Goal: Information Seeking & Learning: Learn about a topic

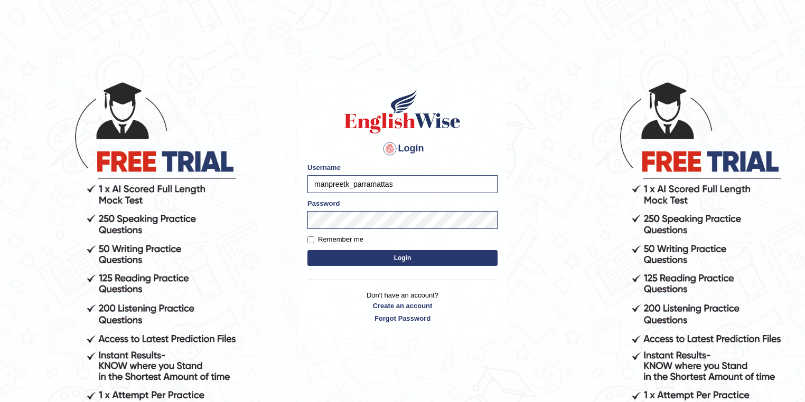
click at [351, 183] on input "manpreetk_parramattas" at bounding box center [402, 184] width 190 height 18
click at [432, 186] on input "seruwaia_parramattas" at bounding box center [402, 184] width 190 height 18
type input "seruwaia_parramatta"
click at [307, 250] on button "Login" at bounding box center [402, 258] width 190 height 16
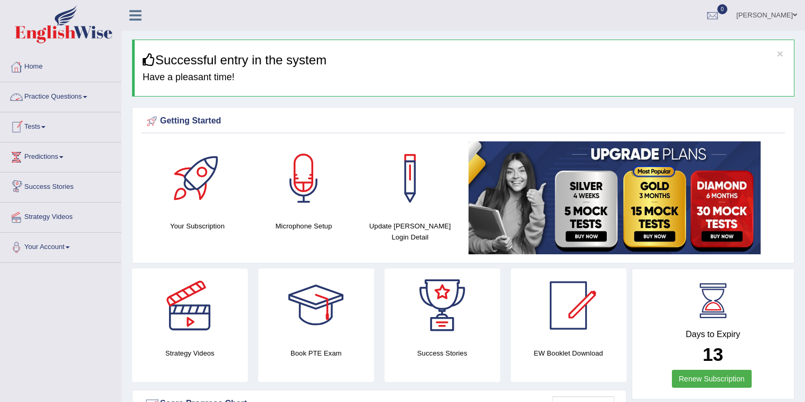
click at [65, 97] on link "Practice Questions" at bounding box center [61, 95] width 120 height 26
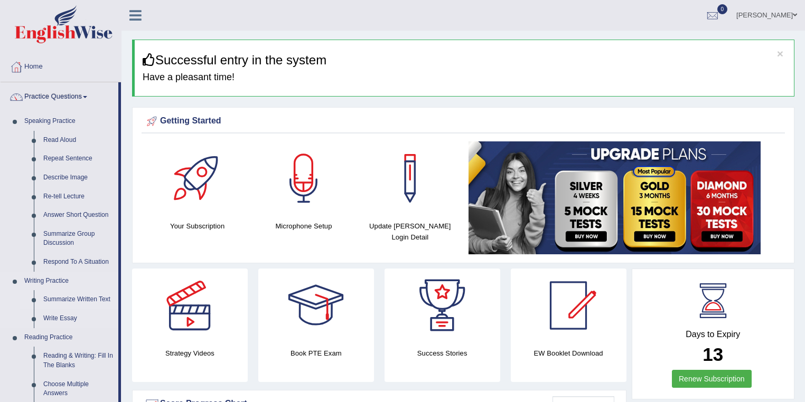
click at [74, 300] on link "Summarize Written Text" at bounding box center [79, 299] width 80 height 19
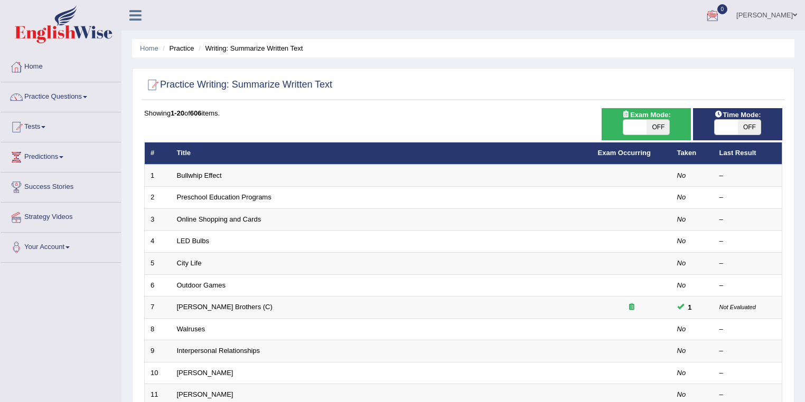
click at [642, 128] on span at bounding box center [634, 127] width 23 height 15
checkbox input "true"
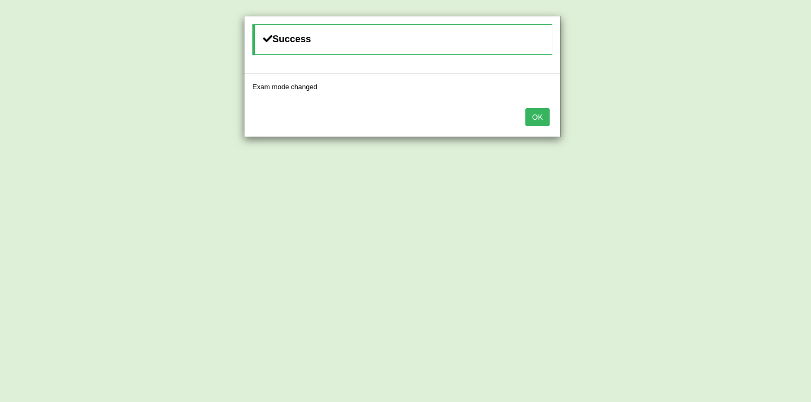
click at [538, 117] on button "OK" at bounding box center [537, 117] width 24 height 18
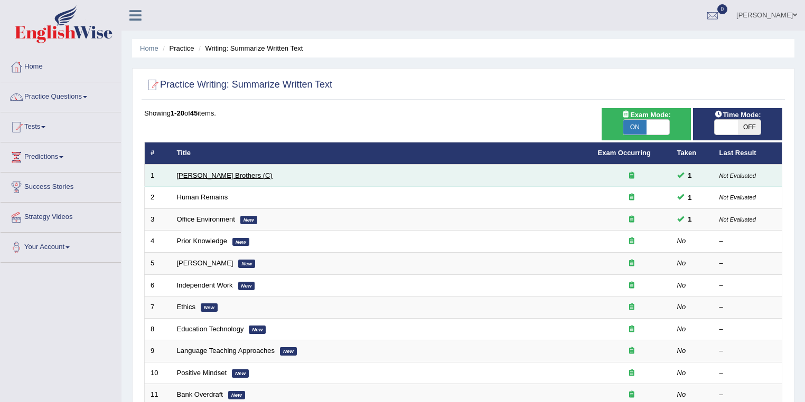
click at [196, 173] on link "[PERSON_NAME] Brothers (C)" at bounding box center [225, 176] width 96 height 8
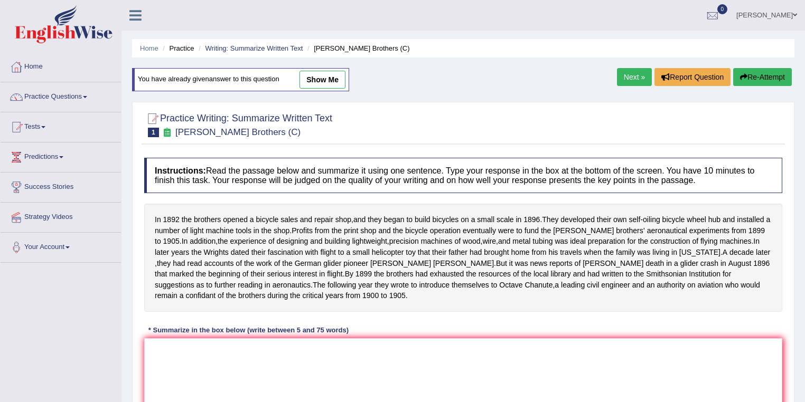
click at [318, 86] on link "show me" at bounding box center [322, 80] width 46 height 18
type textarea "In 892 the brothers opened a bicycle sales and repair shop, and they began to b…"
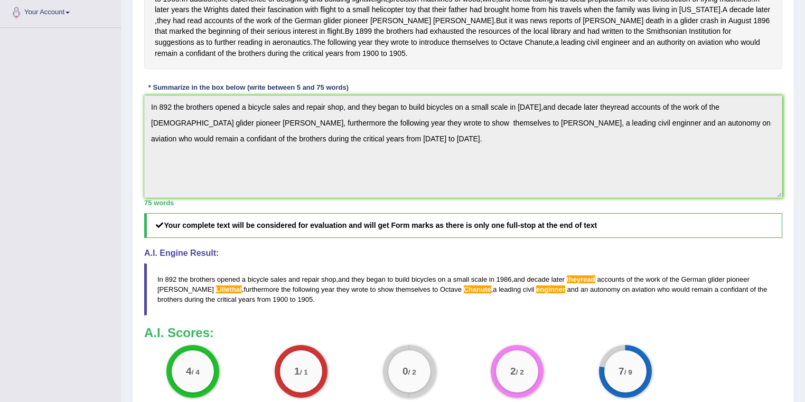
scroll to position [188, 0]
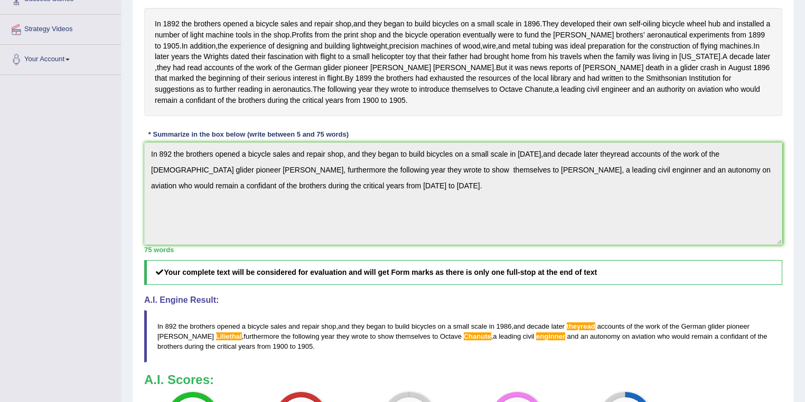
drag, startPoint x: 361, startPoint y: 171, endPoint x: 481, endPoint y: 126, distance: 128.0
click at [470, 131] on div "Instructions: Read the passage below and summarize it using one sentence. Type …" at bounding box center [463, 210] width 643 height 507
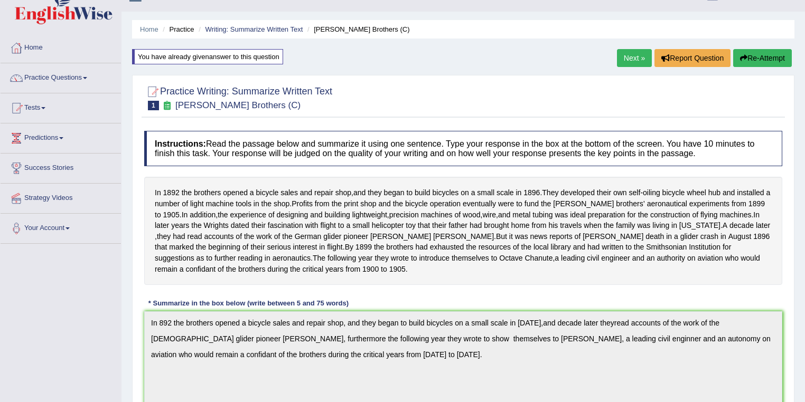
click at [629, 55] on link "Next »" at bounding box center [634, 58] width 35 height 18
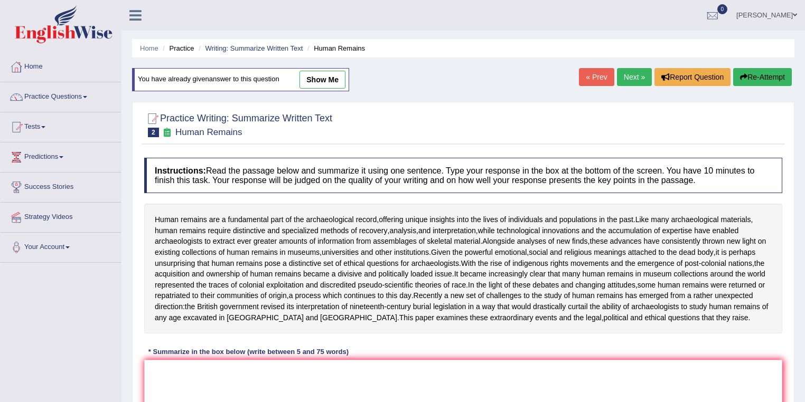
click at [297, 76] on span "show me" at bounding box center [312, 80] width 66 height 8
click at [308, 78] on link "show me" at bounding box center [322, 80] width 46 height 18
type textarea "Human focused are a fundamental part of the archaelogical record, offering uniq…"
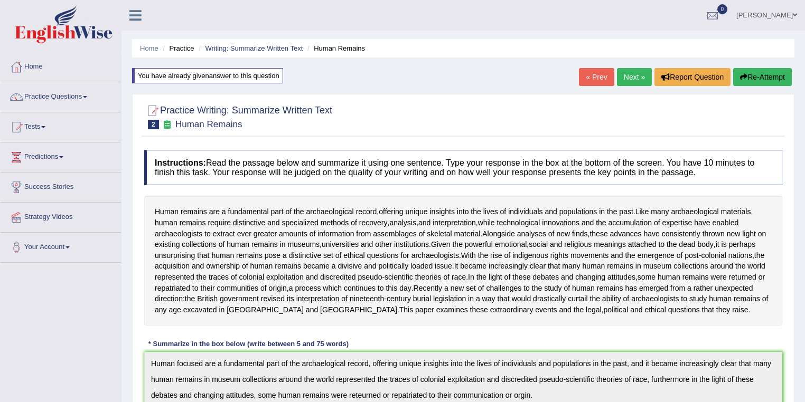
click at [748, 78] on button "Re-Attempt" at bounding box center [762, 77] width 59 height 18
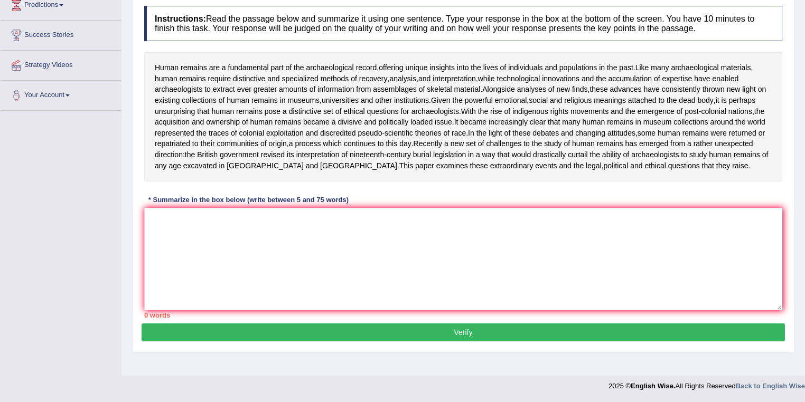
scroll to position [156, 0]
paste textarea "Human focused are a fundamental part of the archaelogical record, offering uniq…"
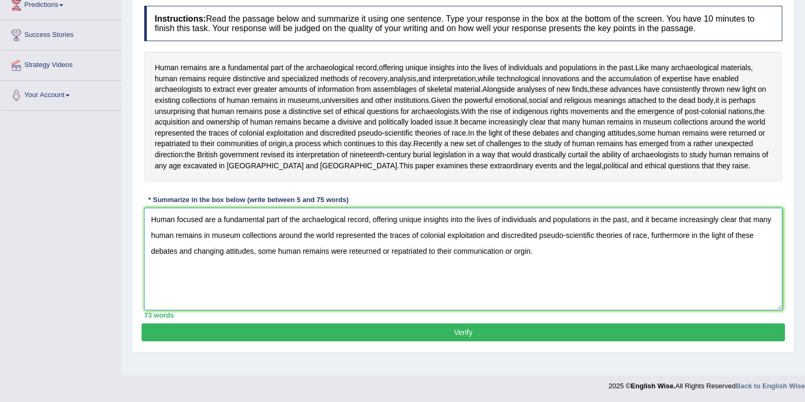
drag, startPoint x: 688, startPoint y: 251, endPoint x: 693, endPoint y: 254, distance: 5.4
click at [689, 251] on textarea "Human focused are a fundamental part of the archaelogical record, offering uniq…" at bounding box center [463, 259] width 638 height 102
drag, startPoint x: 346, startPoint y: 234, endPoint x: 302, endPoint y: 237, distance: 44.4
click at [302, 237] on textarea "Human focused are a fundamental part of the archaelogical record, offering uniq…" at bounding box center [463, 259] width 638 height 102
click at [362, 268] on textarea "Human focused are a fundamental part of the archaeological record, offering uni…" at bounding box center [463, 259] width 638 height 102
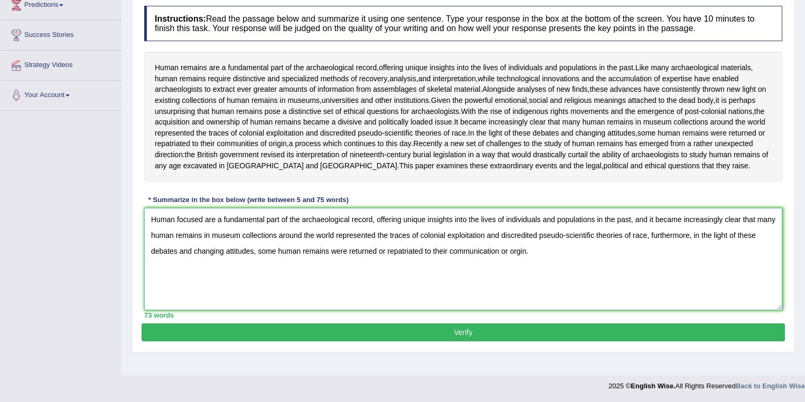
type textarea "Human focused are a fundamental part of the archaeological record, offering uni…"
click at [442, 342] on button "Verify" at bounding box center [463, 333] width 643 height 18
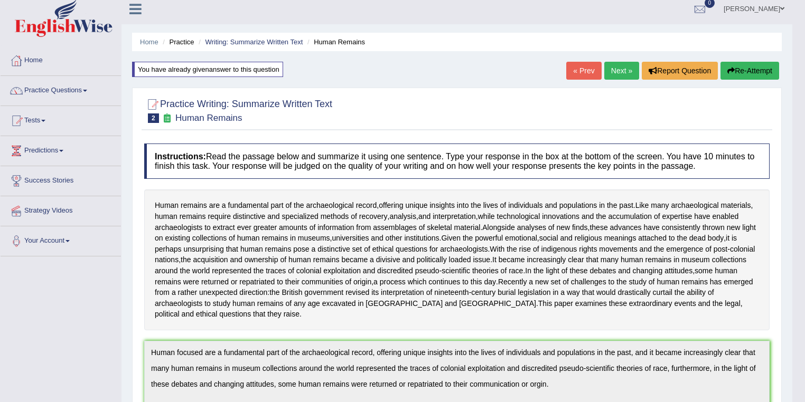
scroll to position [0, 0]
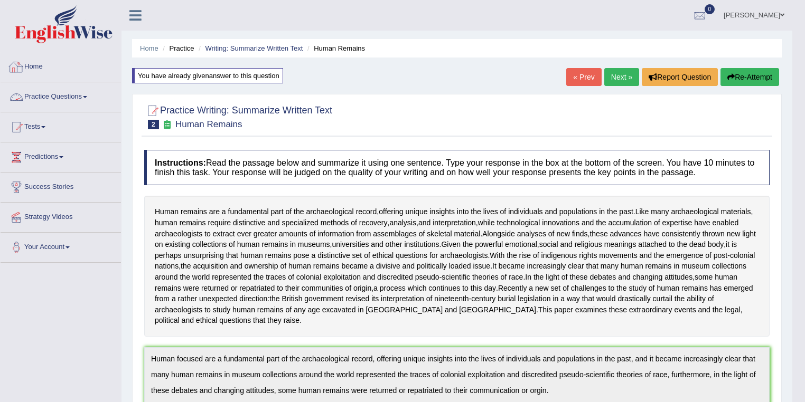
click at [46, 92] on link "Practice Questions" at bounding box center [61, 95] width 120 height 26
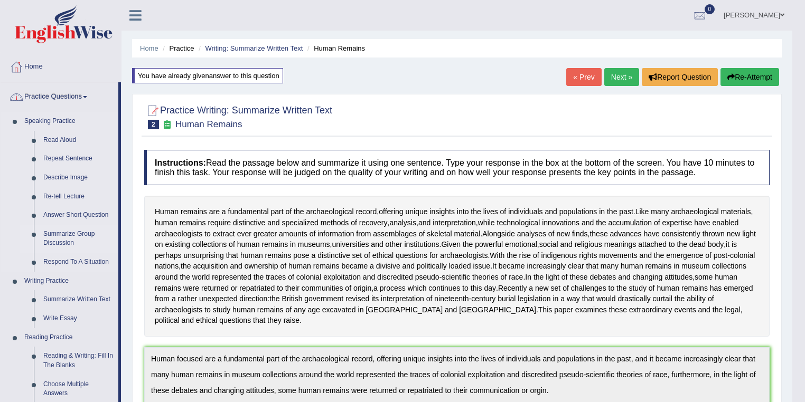
scroll to position [225, 0]
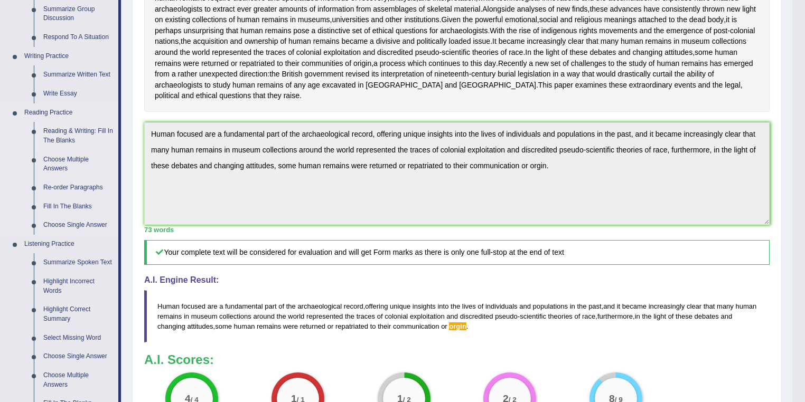
click at [68, 129] on link "Reading & Writing: Fill In The Blanks" at bounding box center [79, 136] width 80 height 28
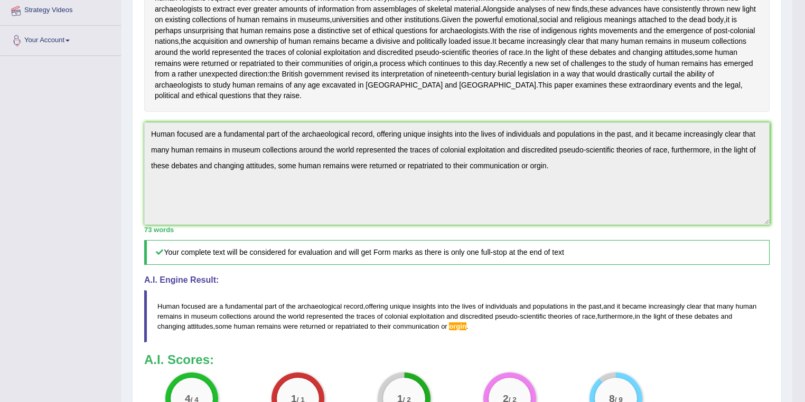
scroll to position [340, 0]
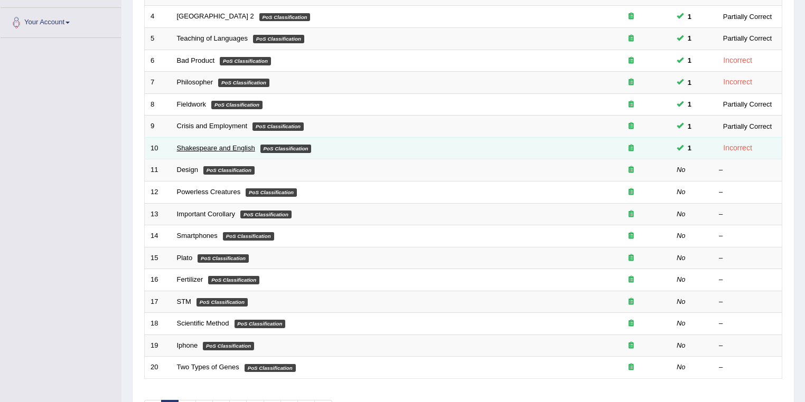
click at [232, 148] on link "Shakespeare and English" at bounding box center [216, 148] width 78 height 8
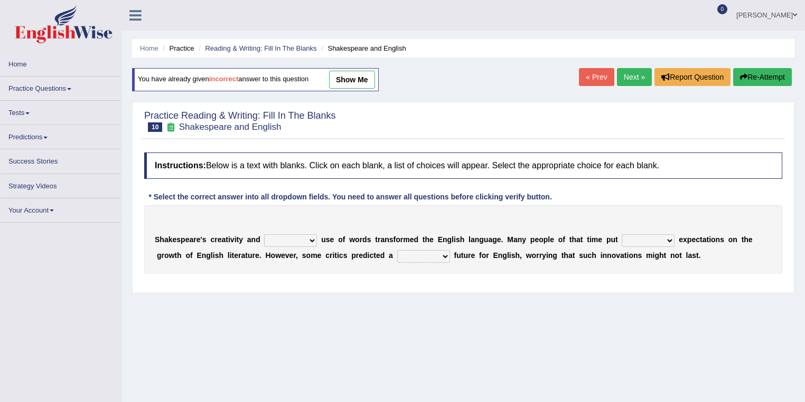
click at [354, 81] on link "show me" at bounding box center [352, 80] width 46 height 18
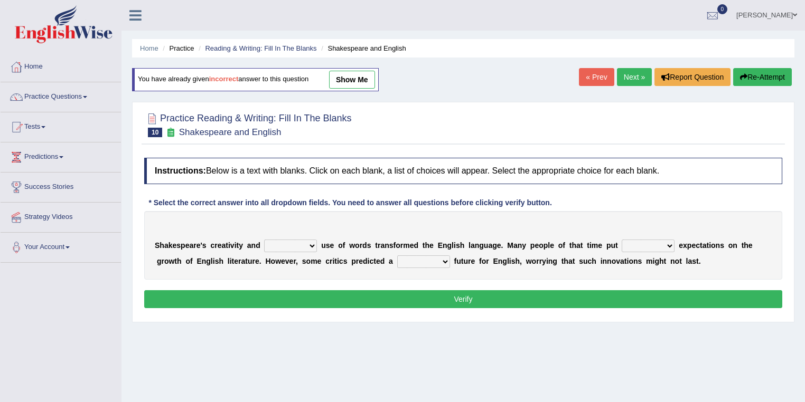
click at [363, 78] on link "show me" at bounding box center [352, 80] width 46 height 18
select select "idealized"
select select "much"
select select "monetary"
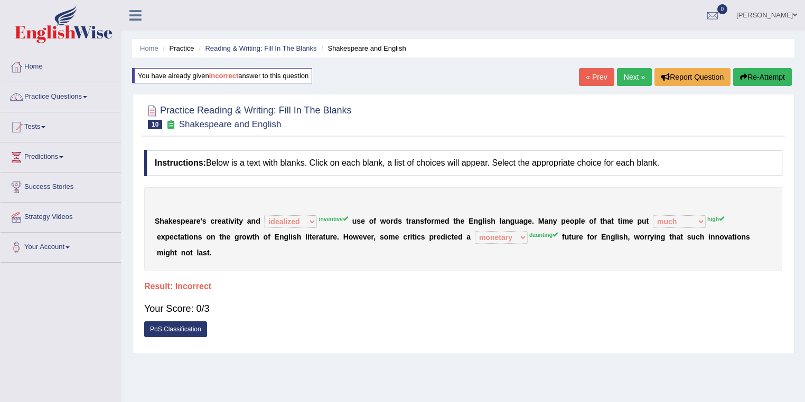
click at [599, 74] on link "« Prev" at bounding box center [596, 77] width 35 height 18
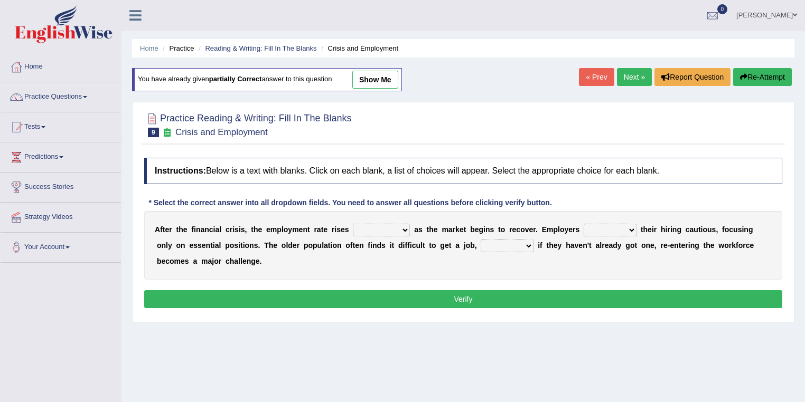
click at [367, 79] on link "show me" at bounding box center [375, 80] width 46 height 18
select select "normally"
select select "keep"
select select "although"
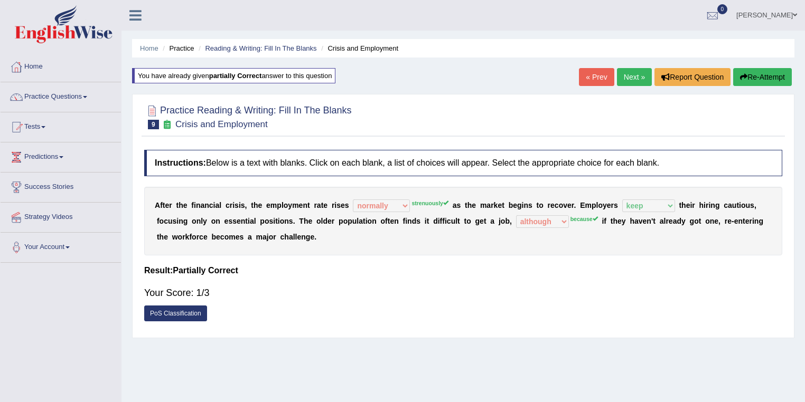
click at [433, 200] on sup "strenuously" at bounding box center [429, 203] width 37 height 6
click at [588, 77] on link "« Prev" at bounding box center [596, 77] width 35 height 18
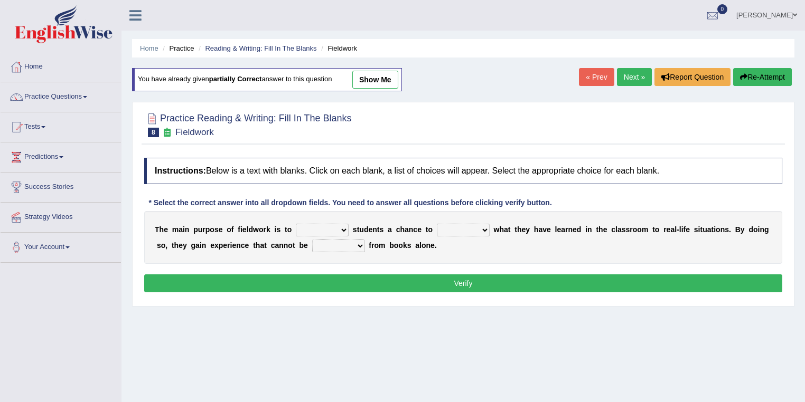
click at [377, 75] on link "show me" at bounding box center [375, 80] width 46 height 18
select select "offer"
select select "compare"
select select "touted"
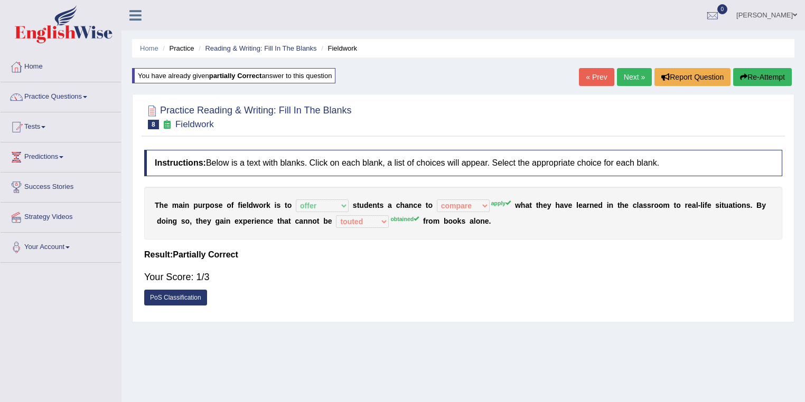
click at [596, 80] on link "« Prev" at bounding box center [596, 77] width 35 height 18
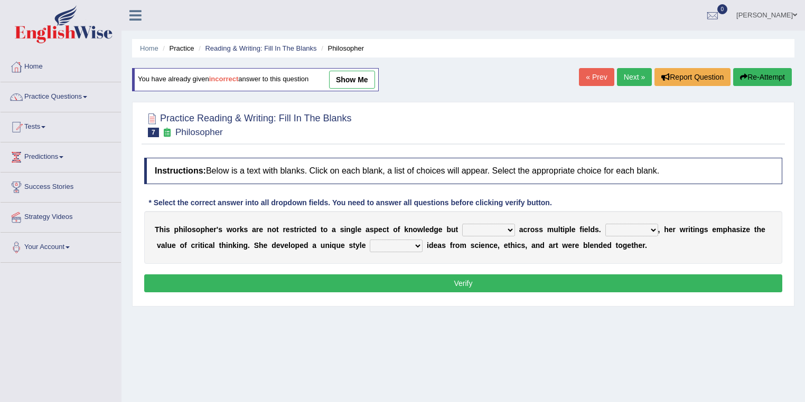
click at [351, 82] on link "show me" at bounding box center [352, 80] width 46 height 18
select select "assemble"
select select "Likely"
select select "in that"
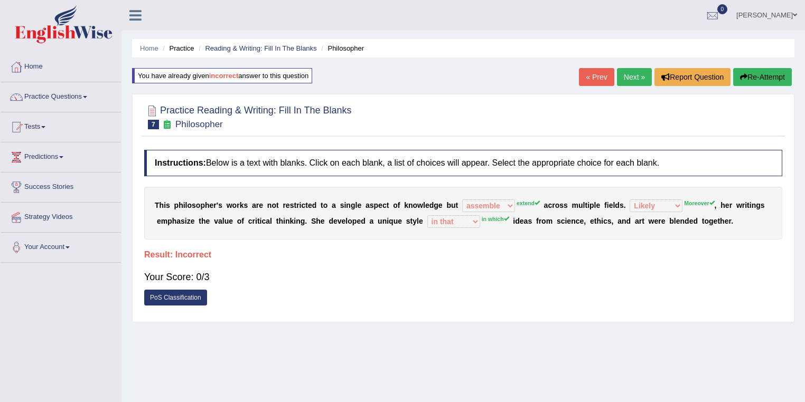
click at [594, 78] on link "« Prev" at bounding box center [596, 77] width 35 height 18
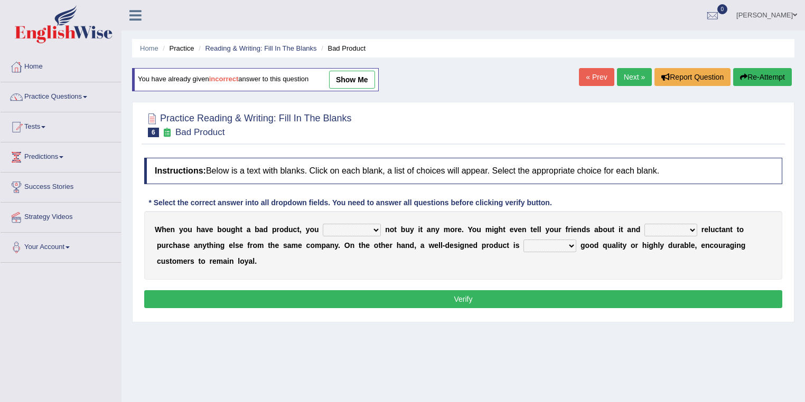
click at [342, 80] on link "show me" at bounding box center [352, 80] width 46 height 18
select select "should have"
select select "being"
select select "also"
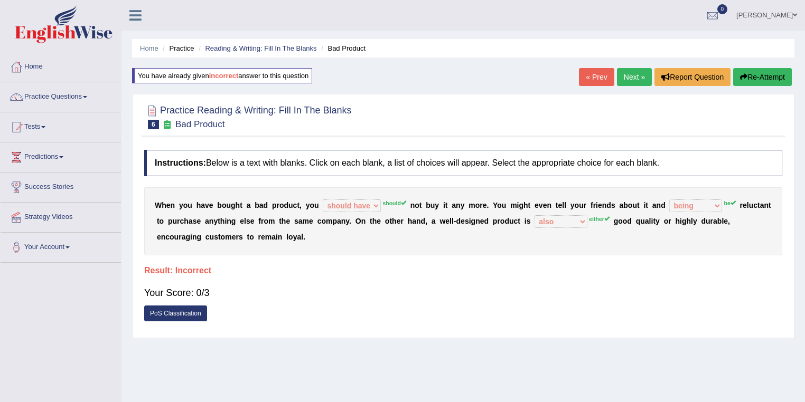
click at [595, 79] on link "« Prev" at bounding box center [596, 77] width 35 height 18
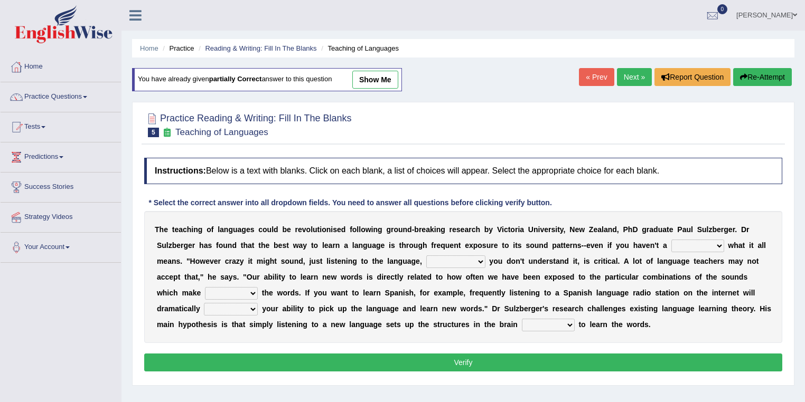
click at [390, 80] on link "show me" at bounding box center [375, 80] width 46 height 18
select select "clue"
select select "even though"
select select "down"
select select "evaluate"
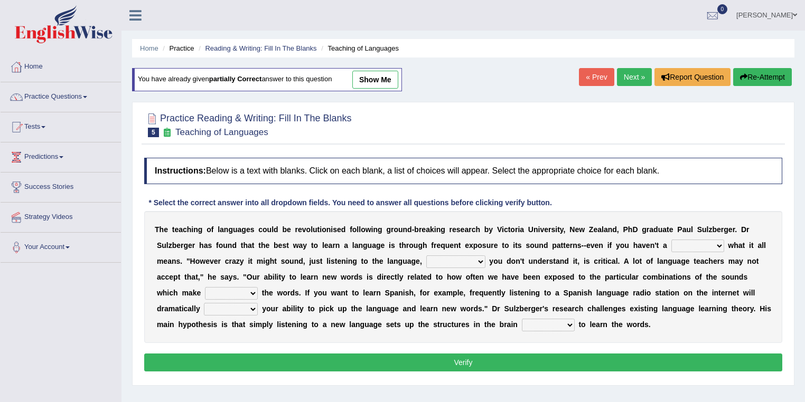
select select "requiring"
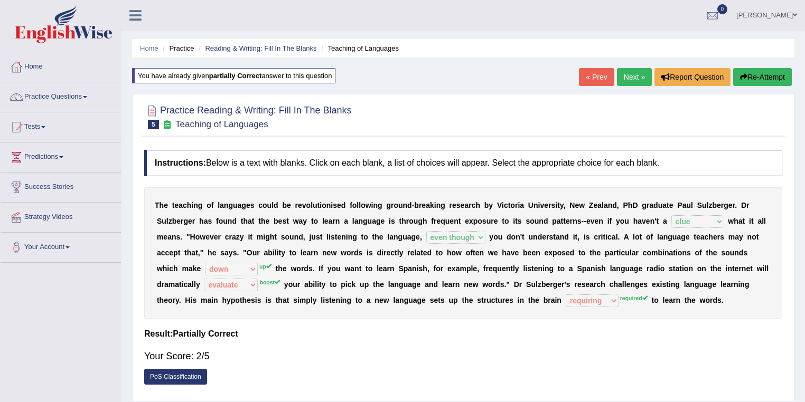
click at [580, 80] on link "« Prev" at bounding box center [596, 77] width 35 height 18
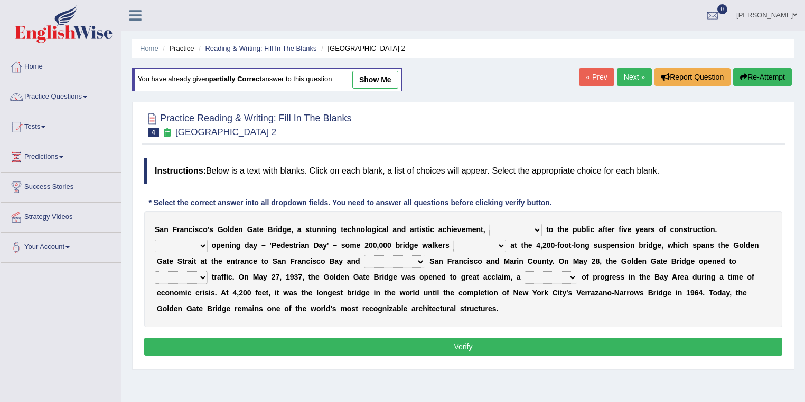
click at [393, 78] on link "show me" at bounding box center [375, 80] width 46 height 18
select select "opens"
select select "During"
select select "marveled"
select select "connects"
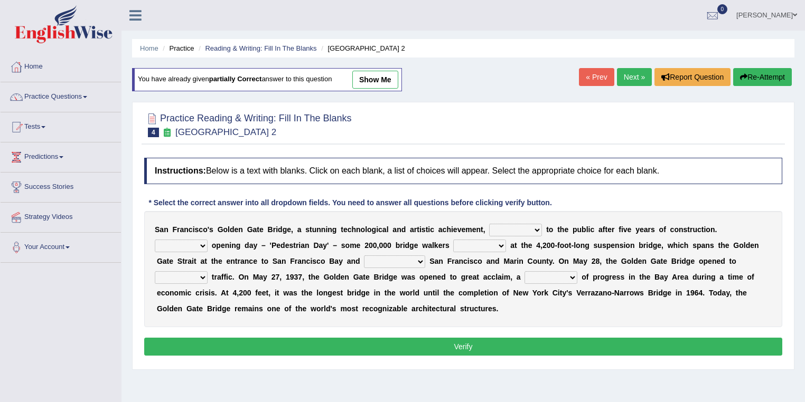
select select "vehicular"
select select "symbol"
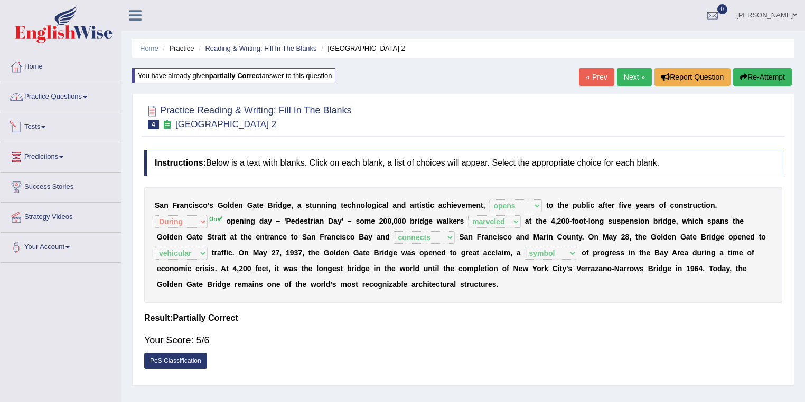
click at [53, 104] on link "Practice Questions" at bounding box center [61, 95] width 120 height 26
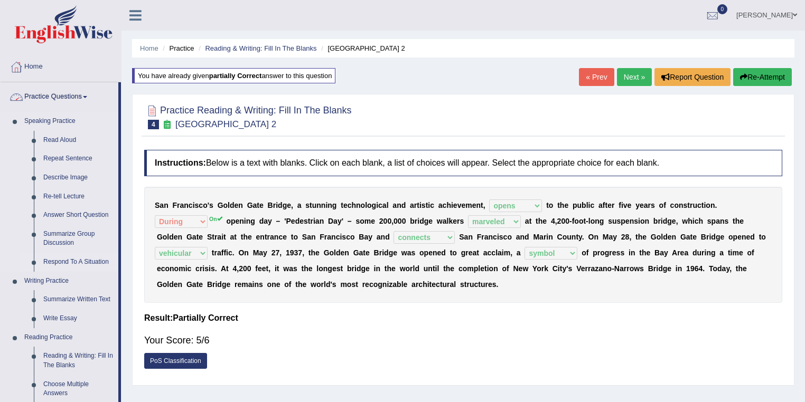
scroll to position [169, 0]
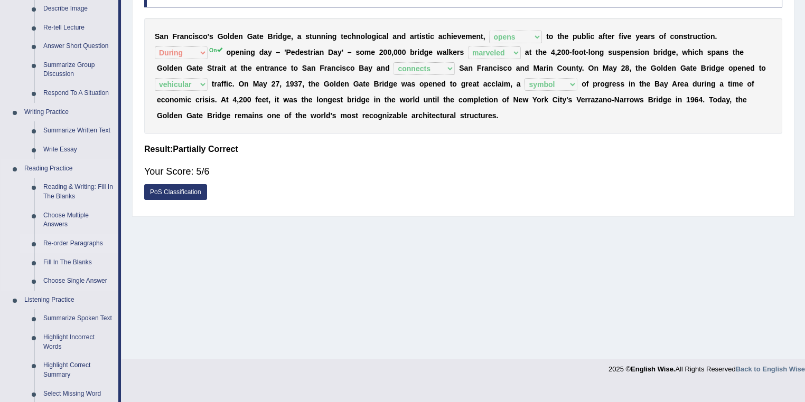
click at [56, 242] on link "Re-order Paragraphs" at bounding box center [79, 243] width 80 height 19
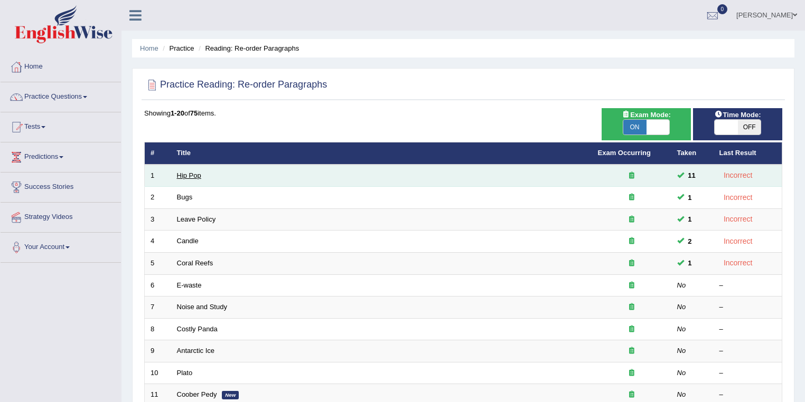
click at [184, 176] on link "Hip Pop" at bounding box center [189, 176] width 24 height 8
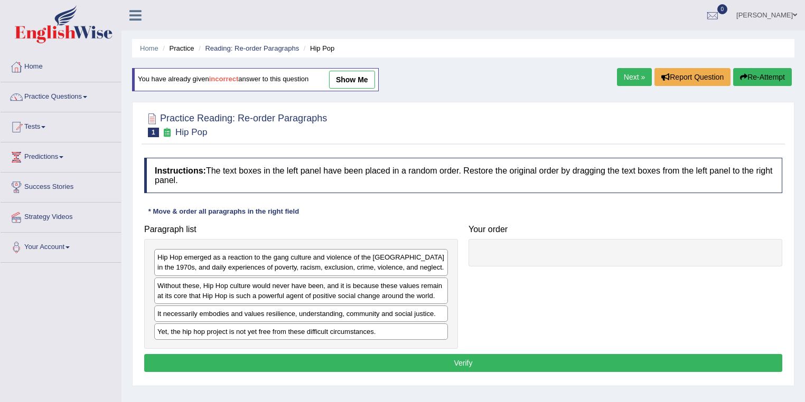
click at [363, 78] on link "show me" at bounding box center [352, 80] width 46 height 18
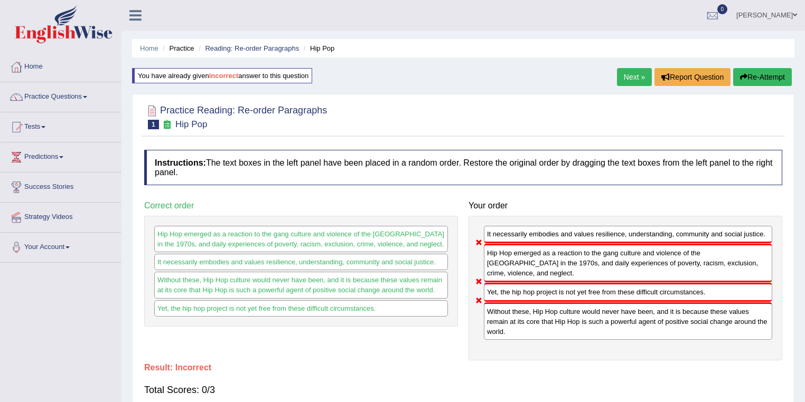
click at [622, 74] on link "Next »" at bounding box center [634, 77] width 35 height 18
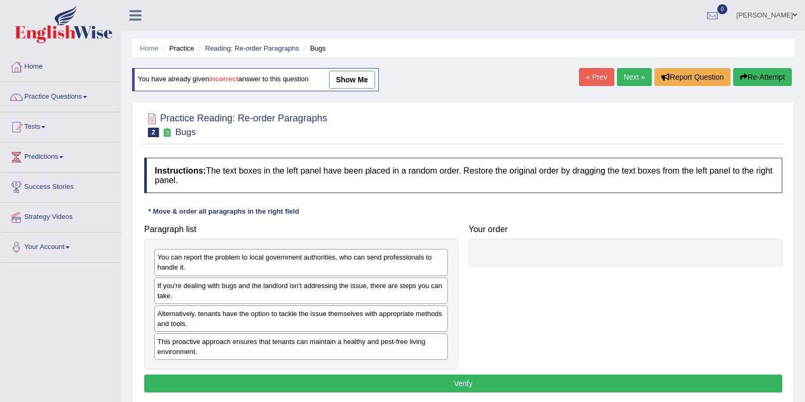
click at [372, 80] on link "show me" at bounding box center [352, 80] width 46 height 18
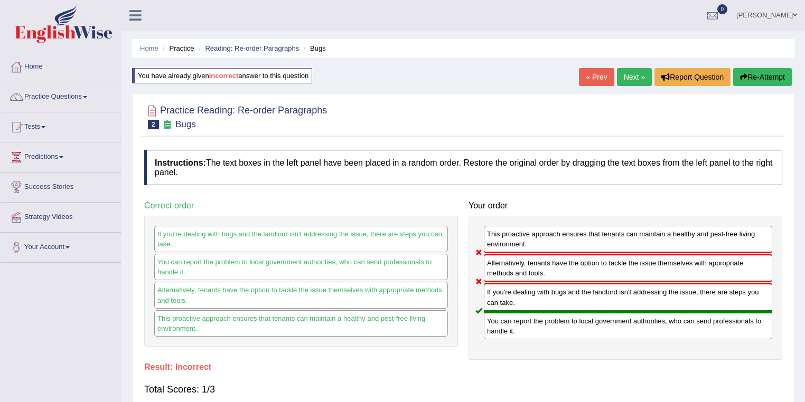
click at [624, 79] on link "Next »" at bounding box center [634, 77] width 35 height 18
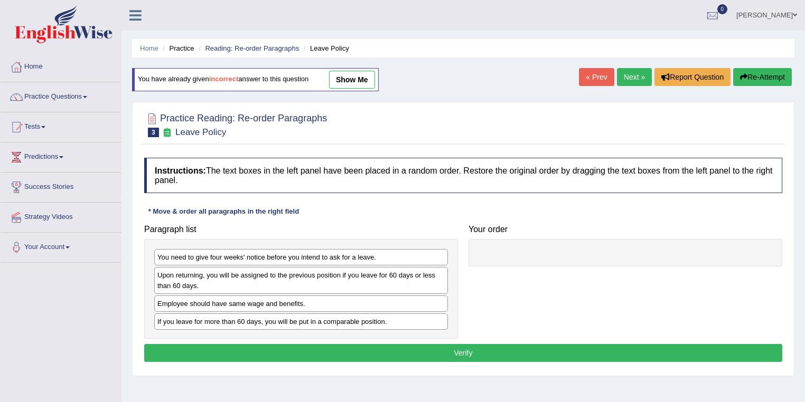
click at [375, 79] on link "show me" at bounding box center [352, 80] width 46 height 18
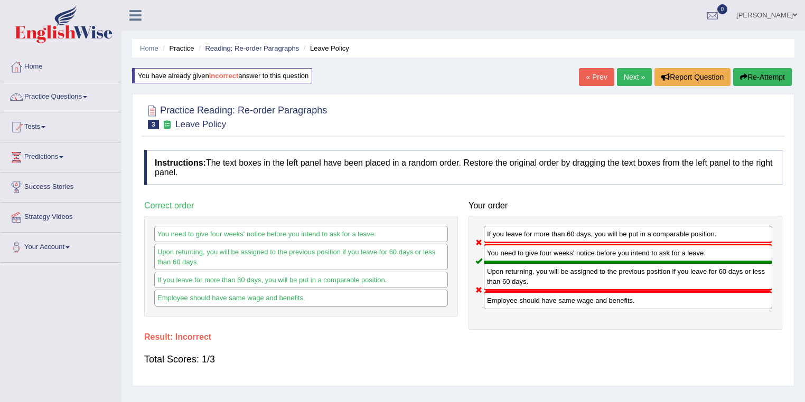
click at [619, 78] on link "Next »" at bounding box center [634, 77] width 35 height 18
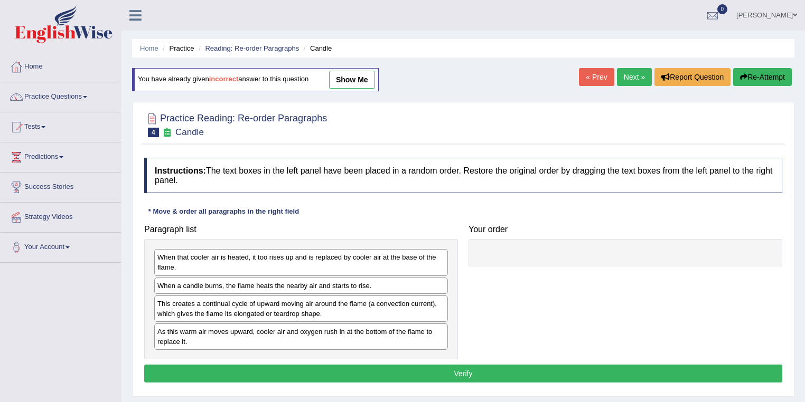
click at [355, 82] on link "show me" at bounding box center [352, 80] width 46 height 18
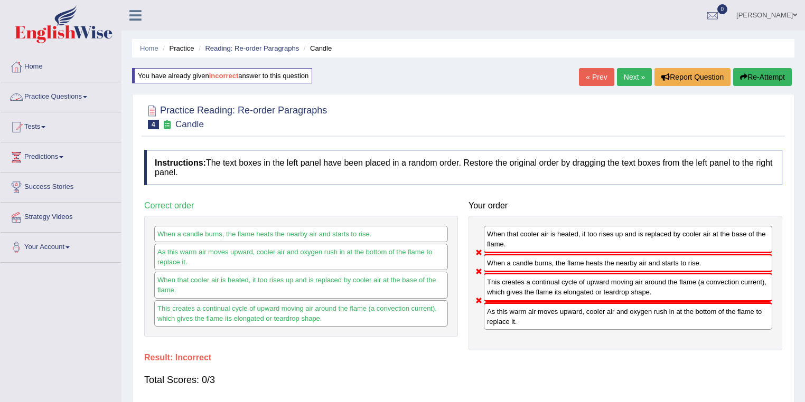
click at [74, 94] on link "Practice Questions" at bounding box center [61, 95] width 120 height 26
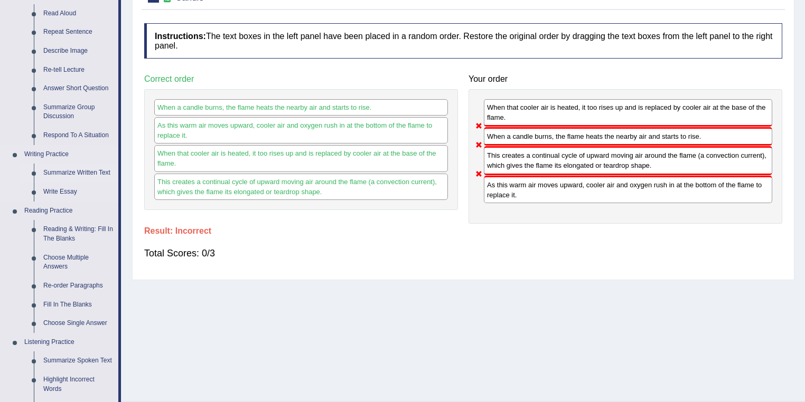
scroll to position [169, 0]
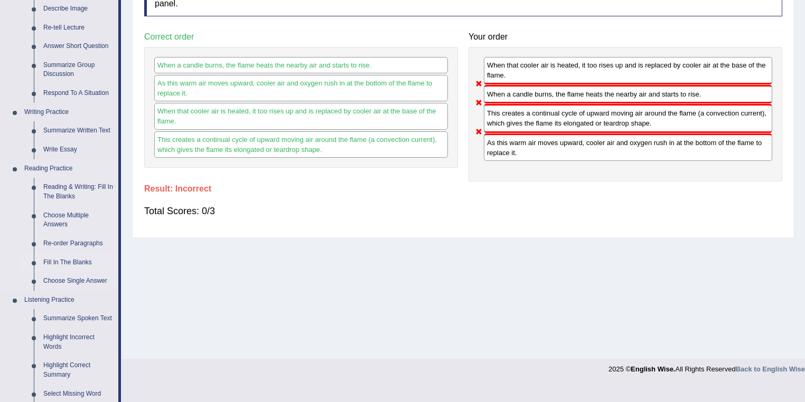
click at [57, 260] on link "Fill In The Blanks" at bounding box center [79, 263] width 80 height 19
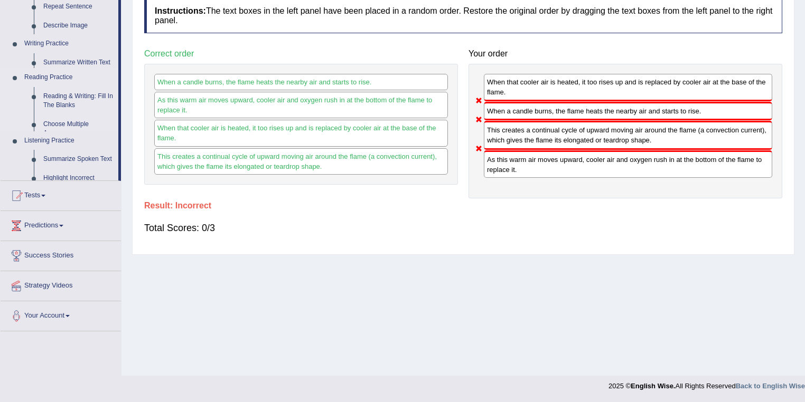
scroll to position [152, 0]
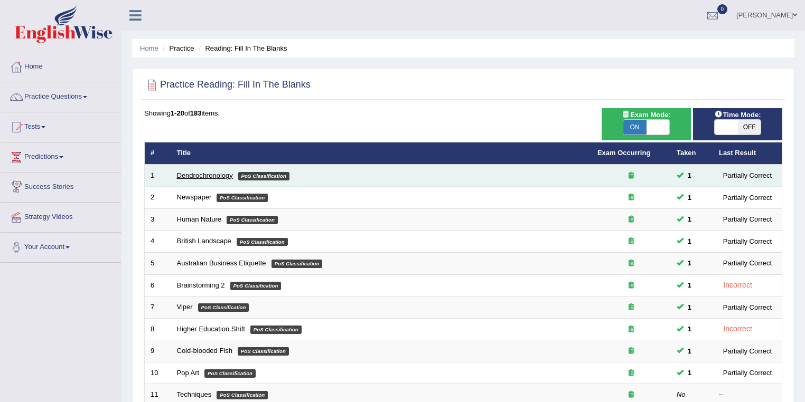
click at [206, 173] on link "Dendrochronology" at bounding box center [205, 176] width 56 height 8
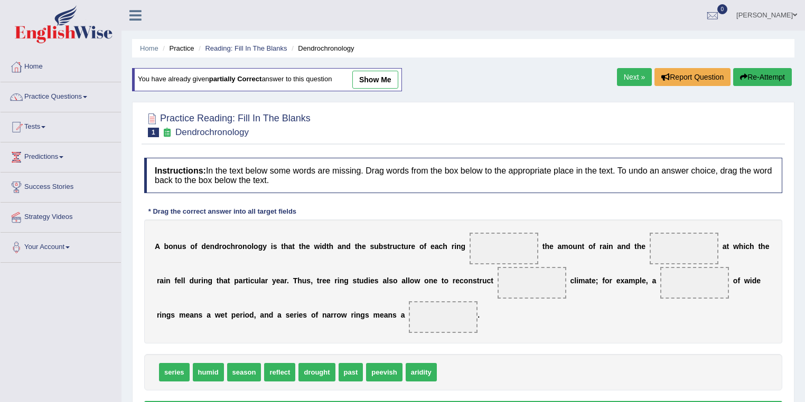
click at [375, 86] on link "show me" at bounding box center [375, 80] width 46 height 18
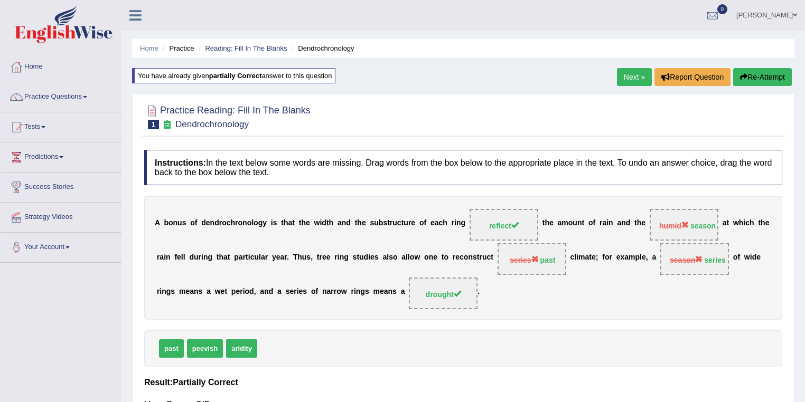
click at [626, 73] on link "Next »" at bounding box center [634, 77] width 35 height 18
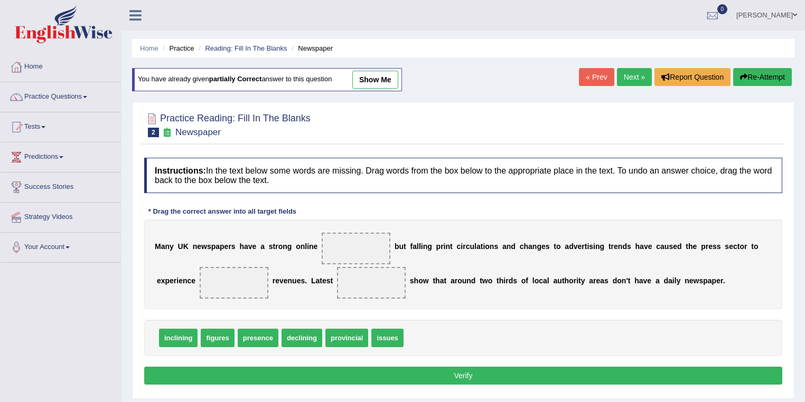
click at [382, 76] on link "show me" at bounding box center [375, 80] width 46 height 18
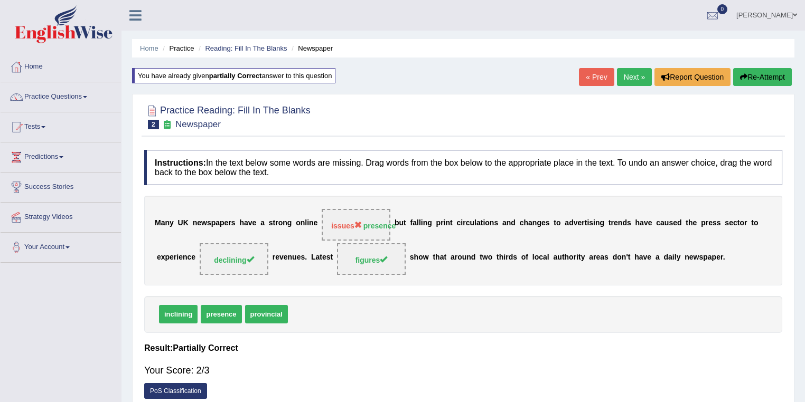
click at [628, 78] on link "Next »" at bounding box center [634, 77] width 35 height 18
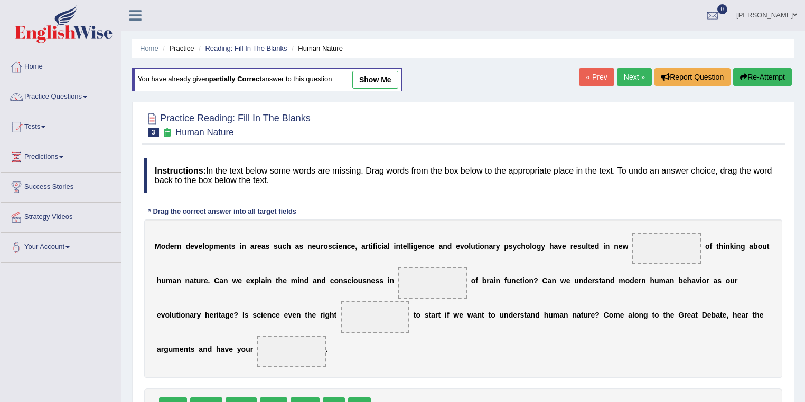
click at [367, 80] on link "show me" at bounding box center [375, 80] width 46 height 18
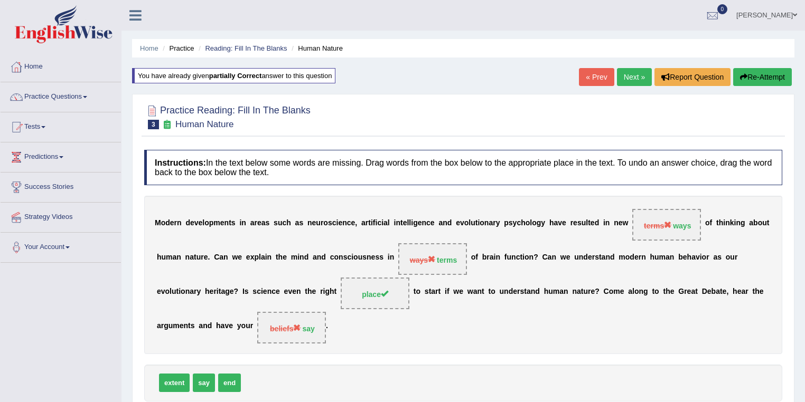
click at [623, 84] on link "Next »" at bounding box center [634, 77] width 35 height 18
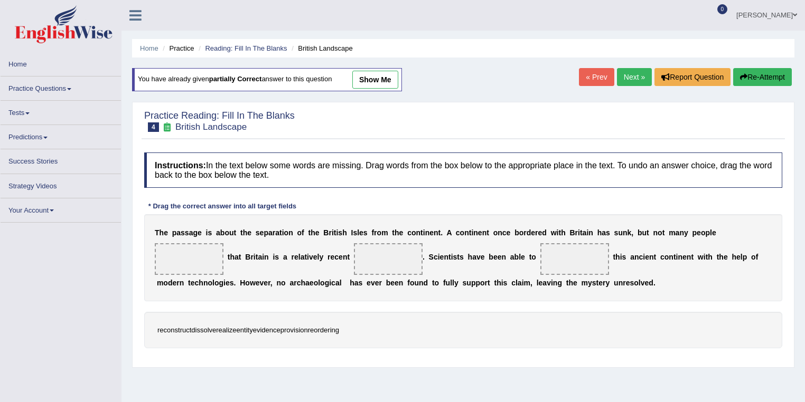
click at [379, 83] on link "show me" at bounding box center [375, 80] width 46 height 18
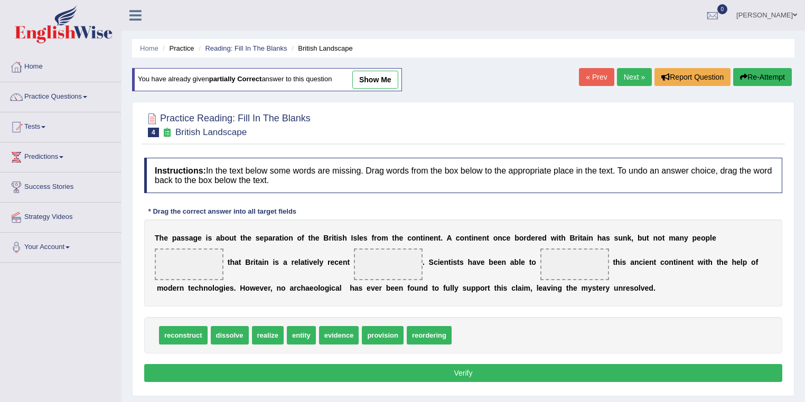
click at [372, 79] on link "show me" at bounding box center [375, 80] width 46 height 18
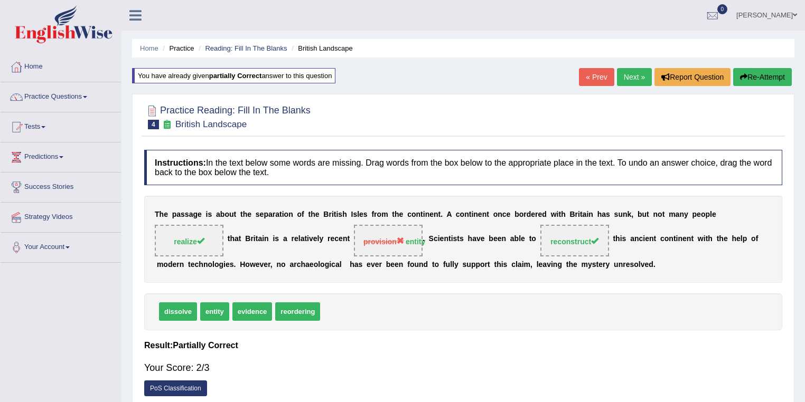
click at [625, 82] on link "Next »" at bounding box center [634, 77] width 35 height 18
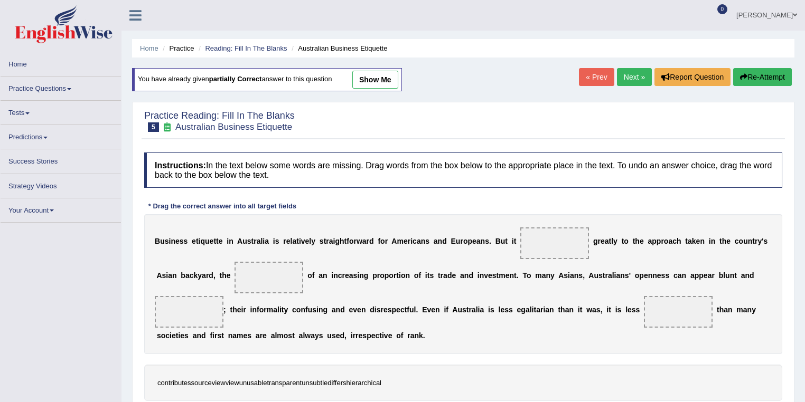
click at [368, 78] on link "show me" at bounding box center [375, 80] width 46 height 18
click at [374, 76] on link "show me" at bounding box center [375, 80] width 46 height 18
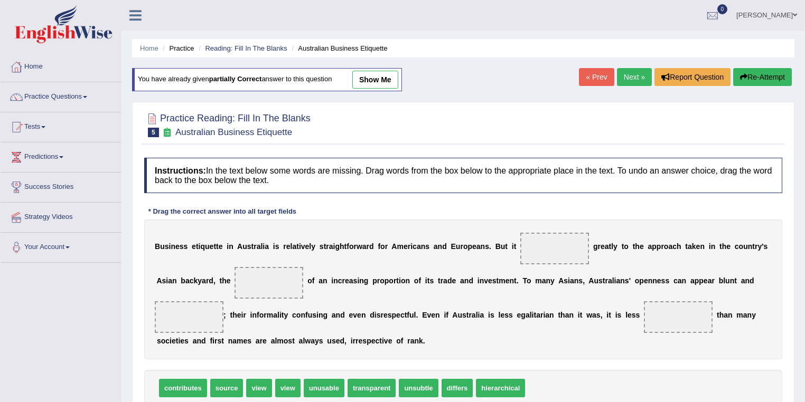
click at [383, 79] on link "show me" at bounding box center [375, 80] width 46 height 18
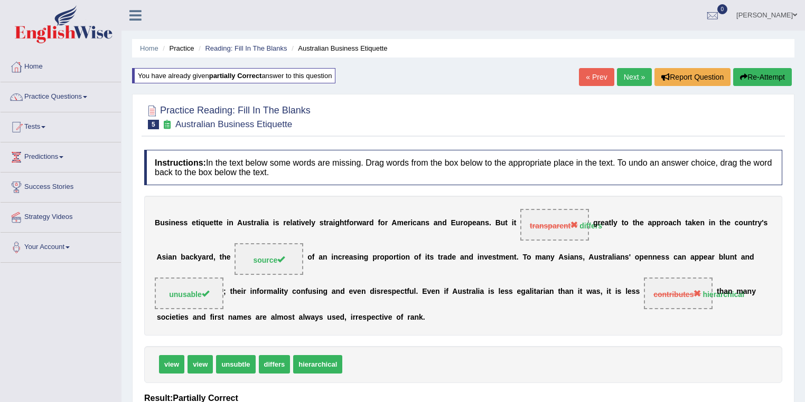
click at [634, 77] on link "Next »" at bounding box center [634, 77] width 35 height 18
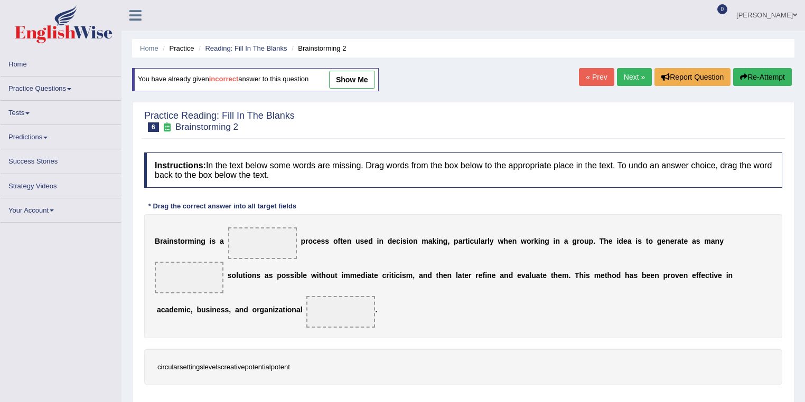
click at [336, 78] on link "show me" at bounding box center [352, 80] width 46 height 18
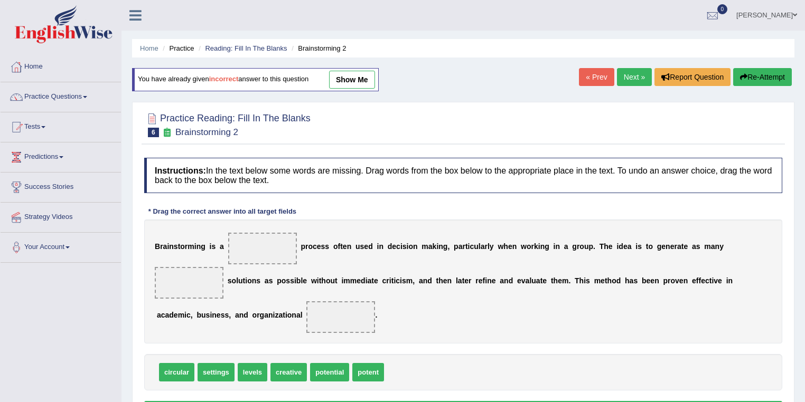
click at [357, 83] on link "show me" at bounding box center [352, 80] width 46 height 18
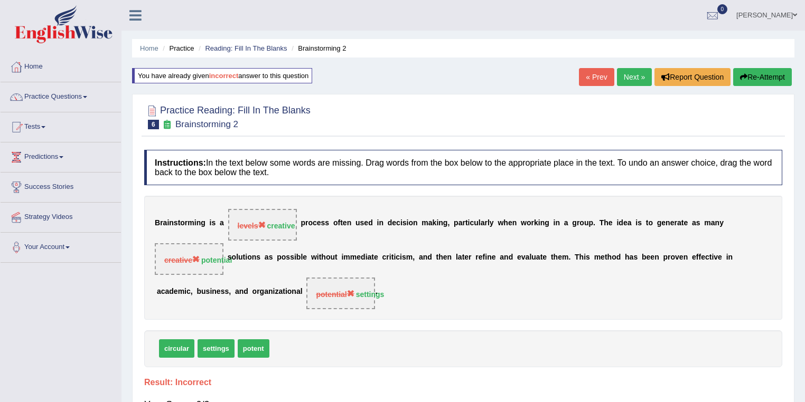
scroll to position [1, 0]
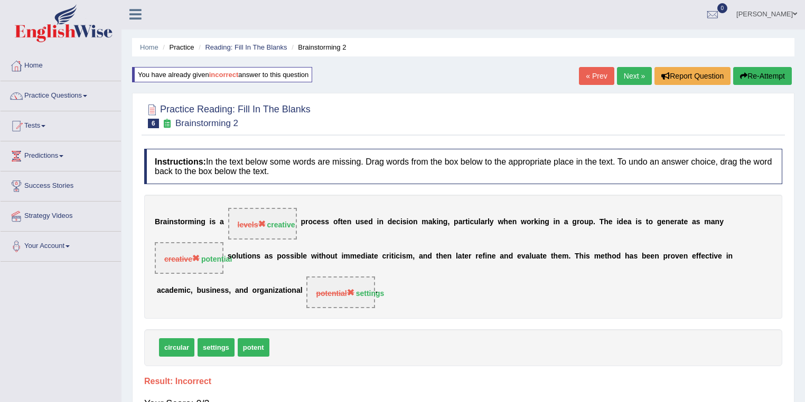
click at [761, 20] on link "Seruwaia Vakalakovi" at bounding box center [766, 12] width 77 height 27
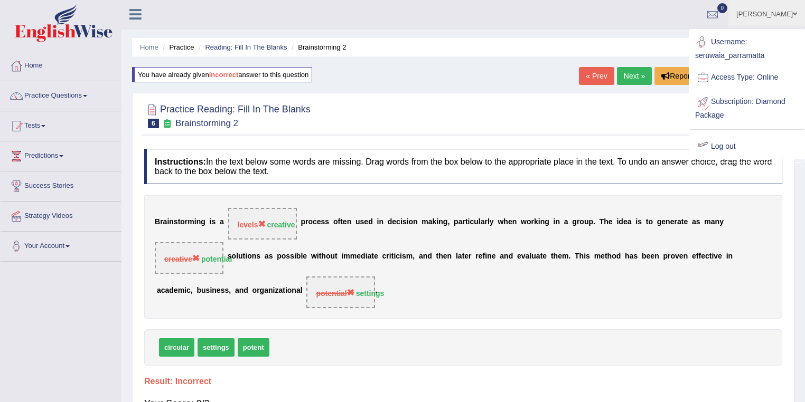
click at [728, 144] on link "Log out" at bounding box center [747, 147] width 114 height 24
